Goal: Task Accomplishment & Management: Use online tool/utility

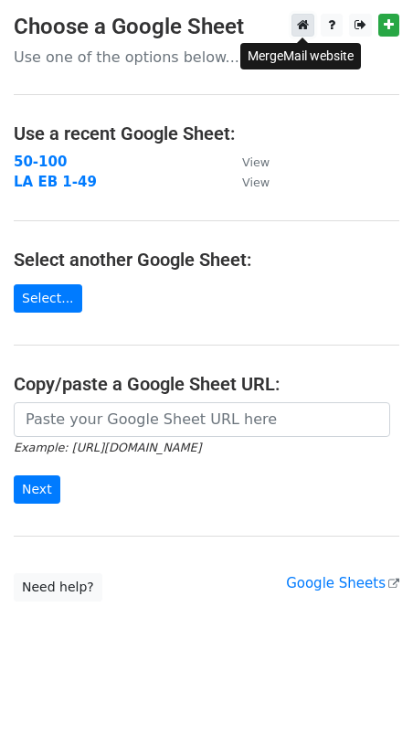
click at [304, 24] on icon at bounding box center [303, 24] width 12 height 13
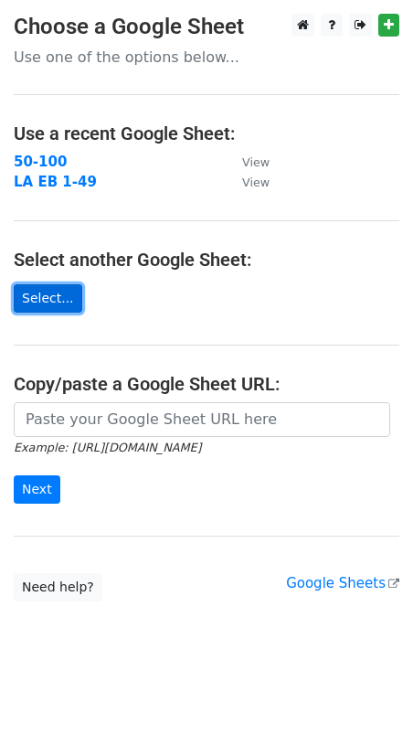
click at [59, 295] on link "Select..." at bounding box center [48, 298] width 69 height 28
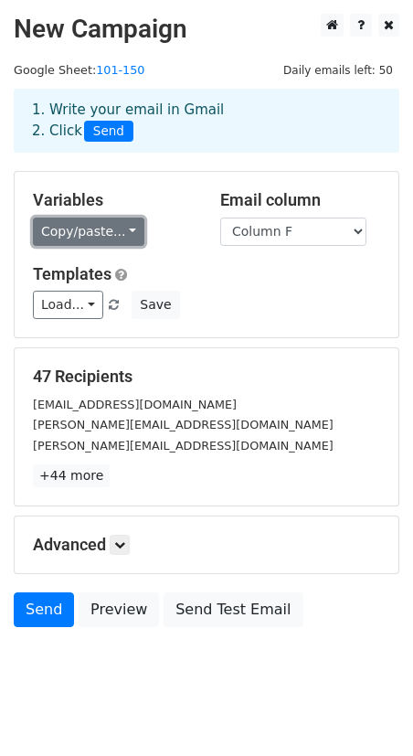
click at [94, 237] on link "Copy/paste..." at bounding box center [89, 232] width 112 height 28
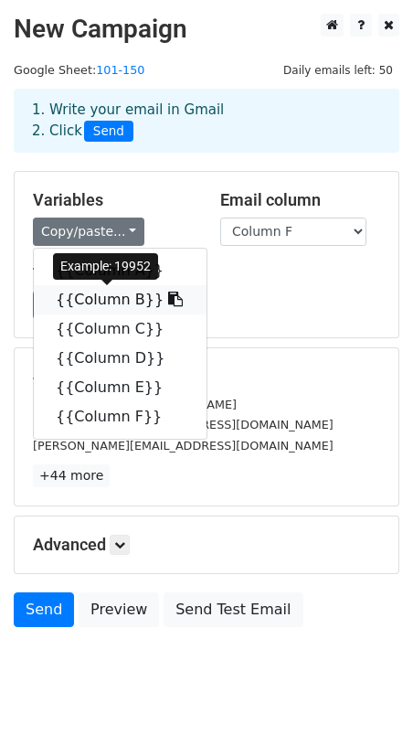
click at [95, 299] on link "{{Column B}}" at bounding box center [120, 299] width 173 height 29
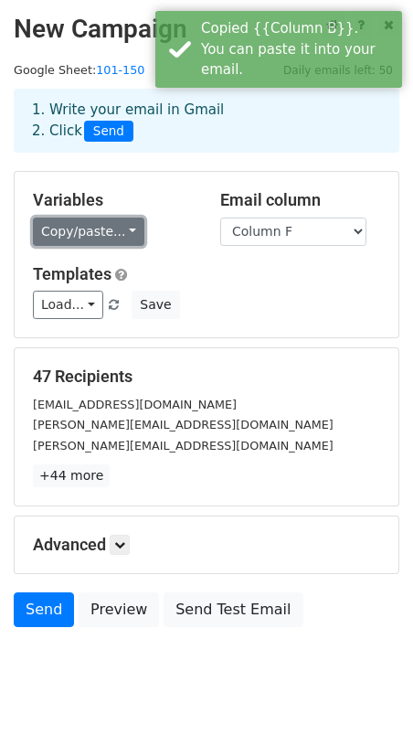
click at [98, 236] on link "Copy/paste..." at bounding box center [89, 232] width 112 height 28
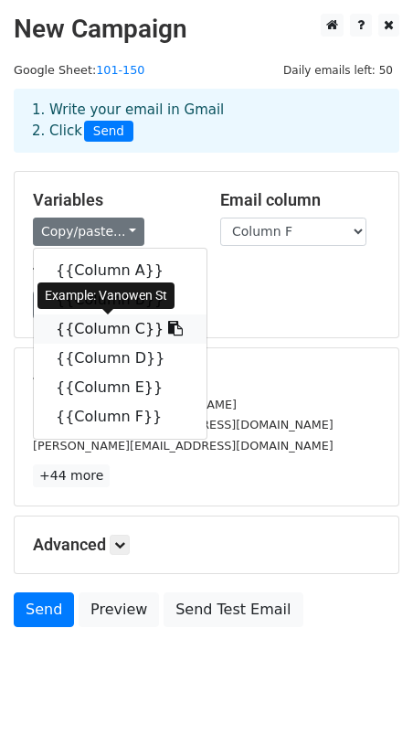
click at [94, 331] on link "{{Column C}}" at bounding box center [120, 329] width 173 height 29
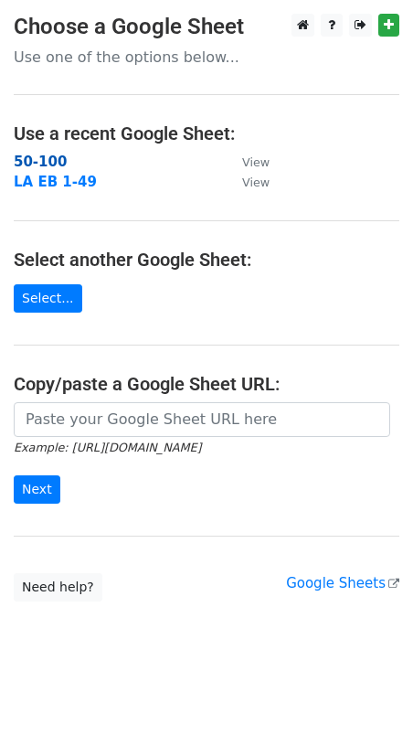
click at [39, 162] on strong "50-100" at bounding box center [40, 162] width 53 height 16
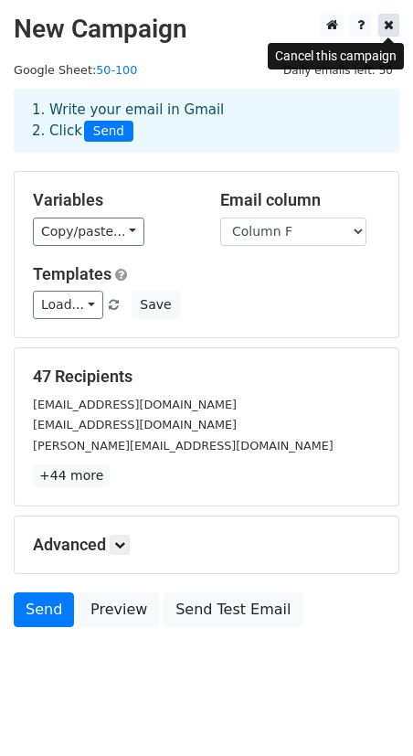
click at [390, 28] on icon at bounding box center [389, 24] width 10 height 13
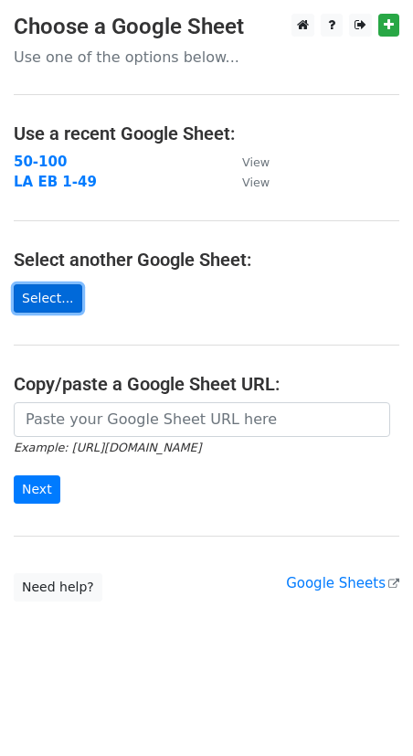
click at [37, 299] on link "Select..." at bounding box center [48, 298] width 69 height 28
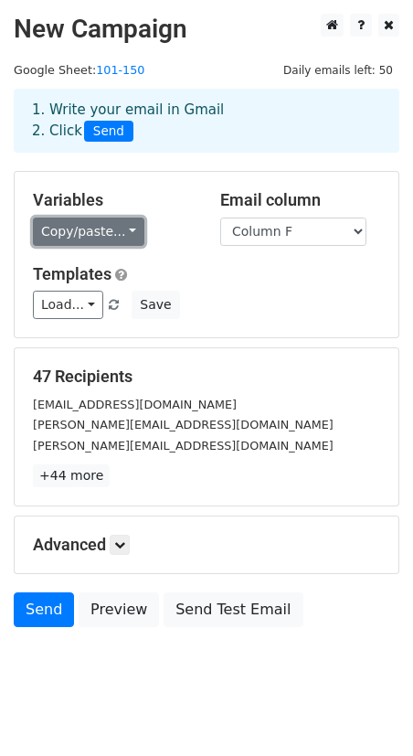
click at [111, 232] on link "Copy/paste..." at bounding box center [89, 232] width 112 height 28
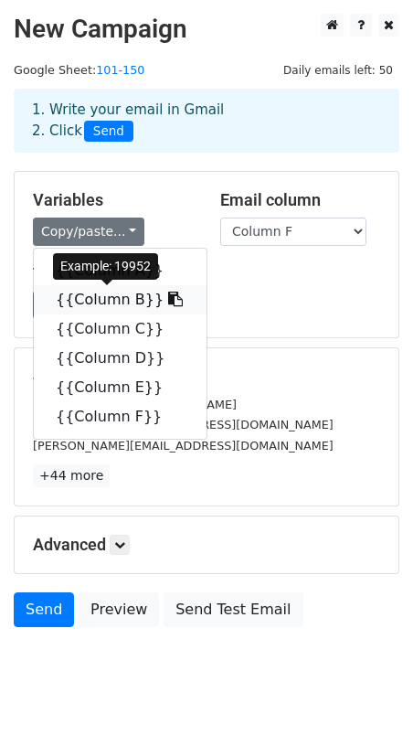
click at [104, 312] on link "{{Column B}}" at bounding box center [120, 299] width 173 height 29
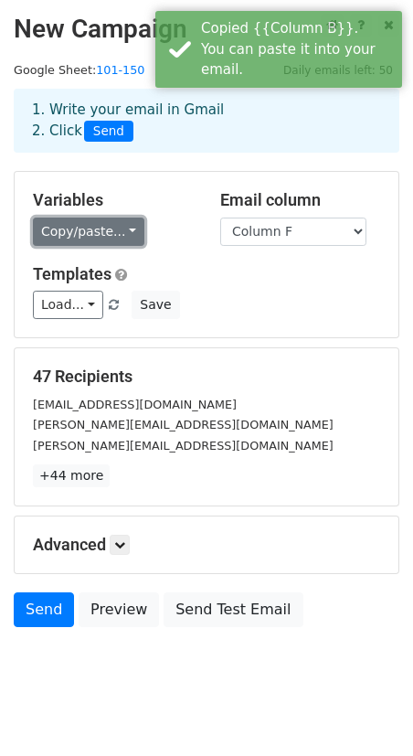
click at [104, 230] on link "Copy/paste..." at bounding box center [89, 232] width 112 height 28
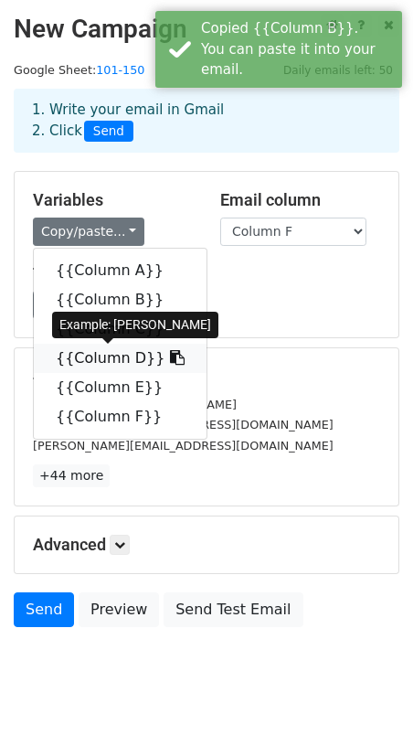
click at [113, 345] on link "{{Column D}}" at bounding box center [120, 358] width 173 height 29
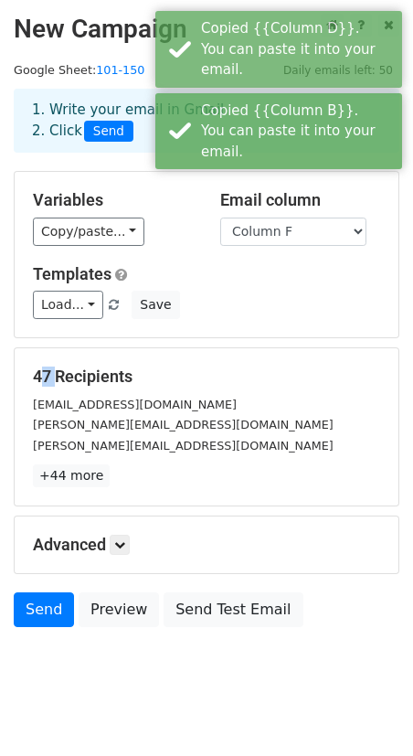
click at [113, 345] on form "Variables Copy/paste... {{Column A}} {{Column B}} {{Column C}} {{Column D}} {{C…" at bounding box center [207, 404] width 386 height 466
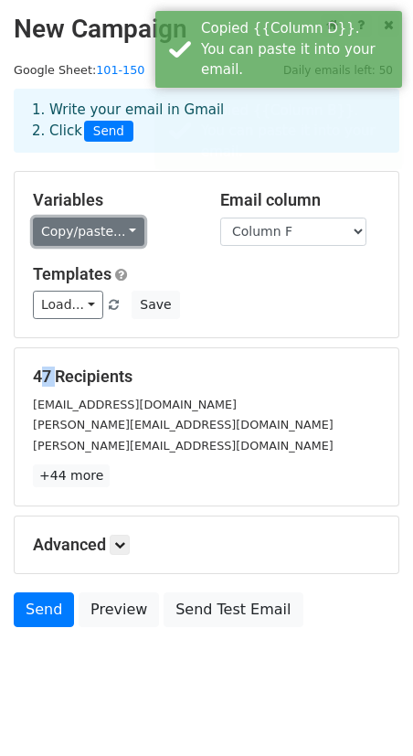
click at [107, 229] on link "Copy/paste..." at bounding box center [89, 232] width 112 height 28
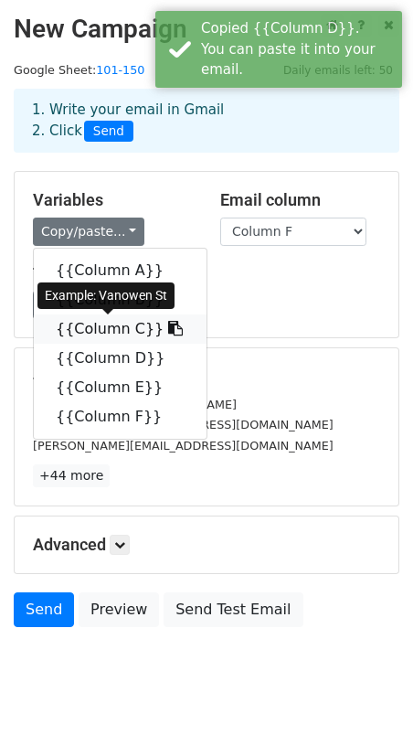
click at [107, 334] on link "{{Column C}}" at bounding box center [120, 329] width 173 height 29
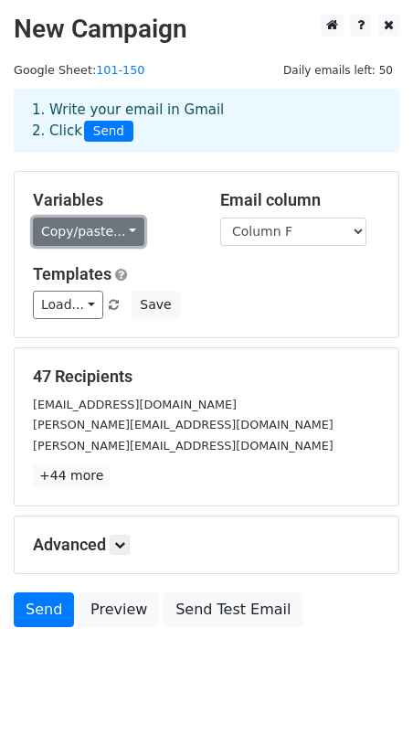
click at [107, 222] on link "Copy/paste..." at bounding box center [89, 232] width 112 height 28
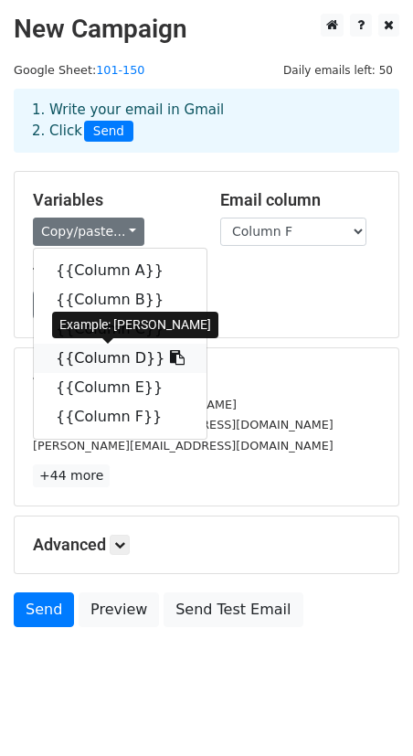
click at [86, 350] on link "{{Column D}}" at bounding box center [120, 358] width 173 height 29
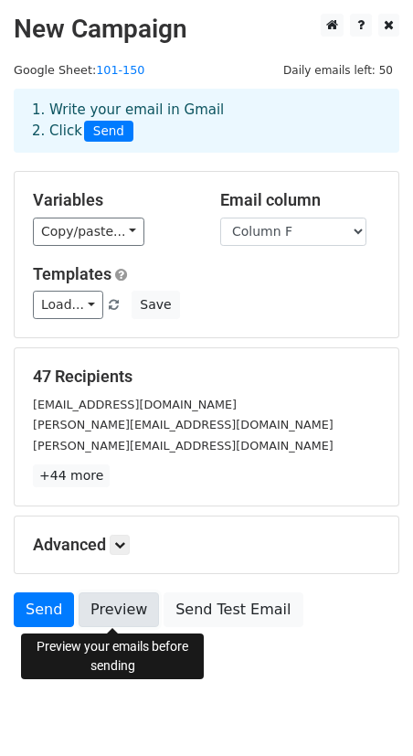
click at [119, 608] on link "Preview" at bounding box center [119, 610] width 80 height 35
click at [118, 603] on link "Preview" at bounding box center [119, 610] width 80 height 35
